Goal: Use online tool/utility

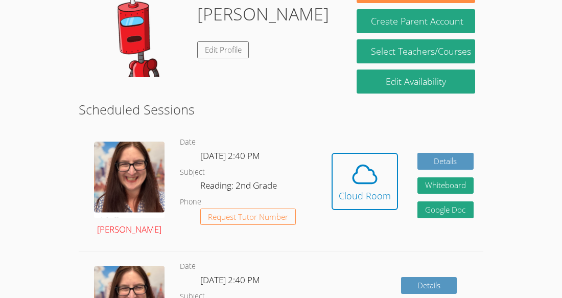
scroll to position [162, 0]
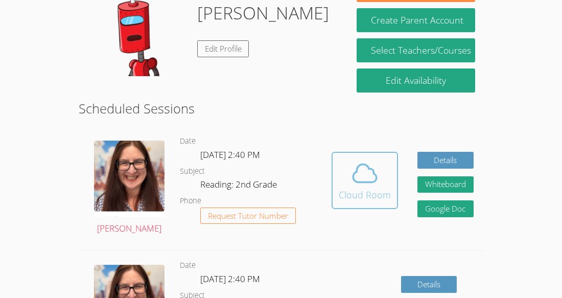
click at [386, 159] on span at bounding box center [365, 173] width 52 height 29
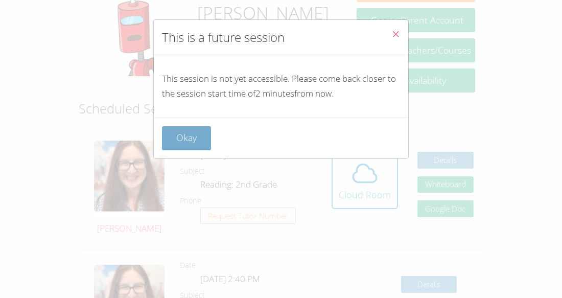
click at [193, 143] on button "Okay" at bounding box center [186, 138] width 49 height 24
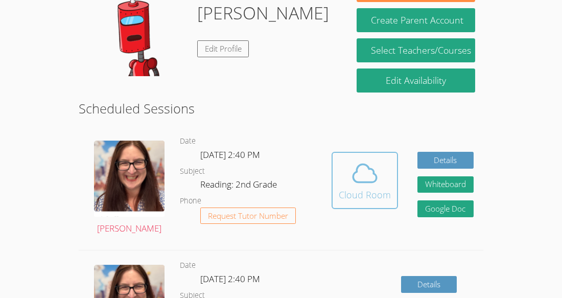
click at [374, 159] on icon at bounding box center [365, 173] width 29 height 29
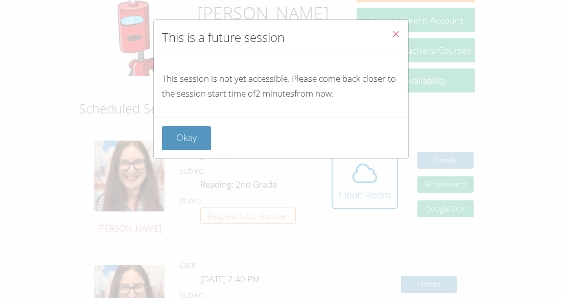
click at [407, 30] on button "Close" at bounding box center [395, 35] width 25 height 31
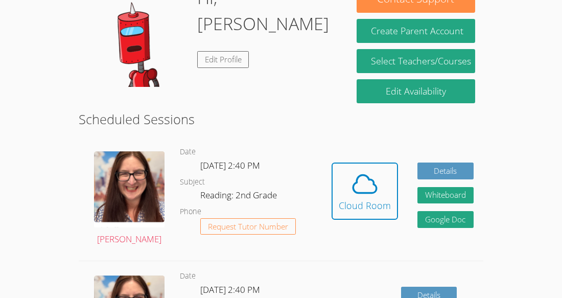
scroll to position [152, 0]
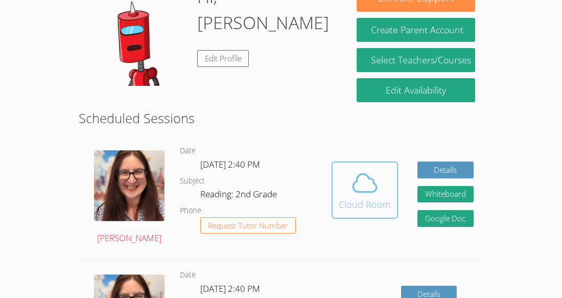
click at [358, 169] on icon at bounding box center [365, 183] width 29 height 29
click at [380, 197] on div "Cloud Room" at bounding box center [365, 204] width 52 height 14
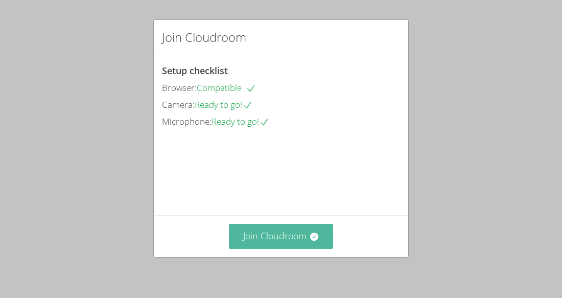
click at [276, 236] on button "Join Cloudroom" at bounding box center [281, 236] width 105 height 25
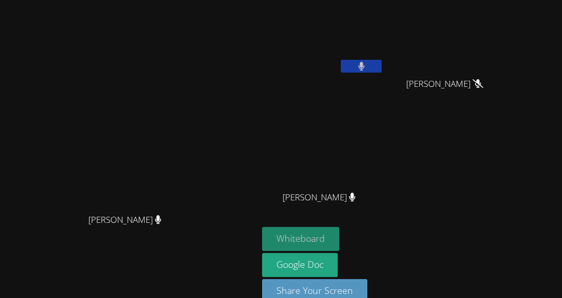
click at [333, 227] on button "Whiteboard" at bounding box center [300, 239] width 77 height 24
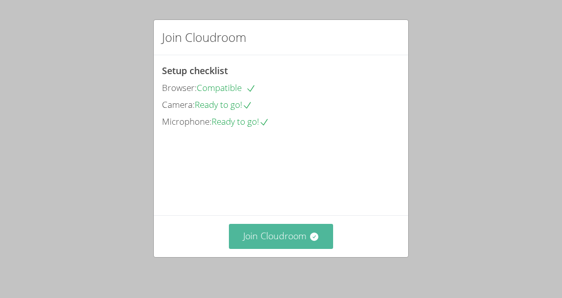
click at [283, 231] on button "Join Cloudroom" at bounding box center [281, 236] width 105 height 25
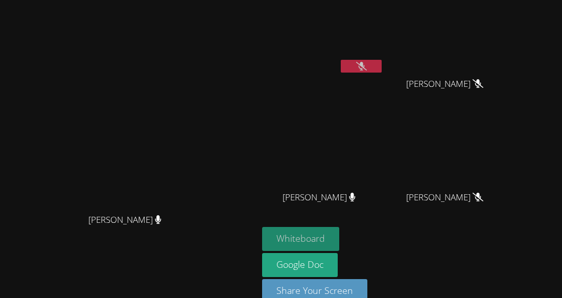
click at [340, 231] on button "Whiteboard" at bounding box center [300, 239] width 77 height 24
